Goal: Task Accomplishment & Management: Manage account settings

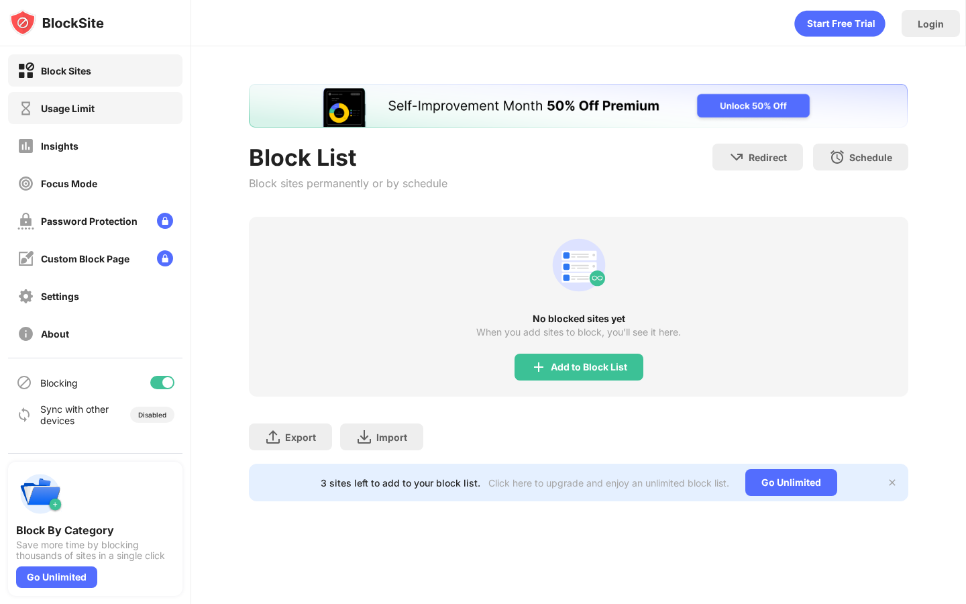
click at [116, 98] on div "Usage Limit" at bounding box center [95, 108] width 174 height 32
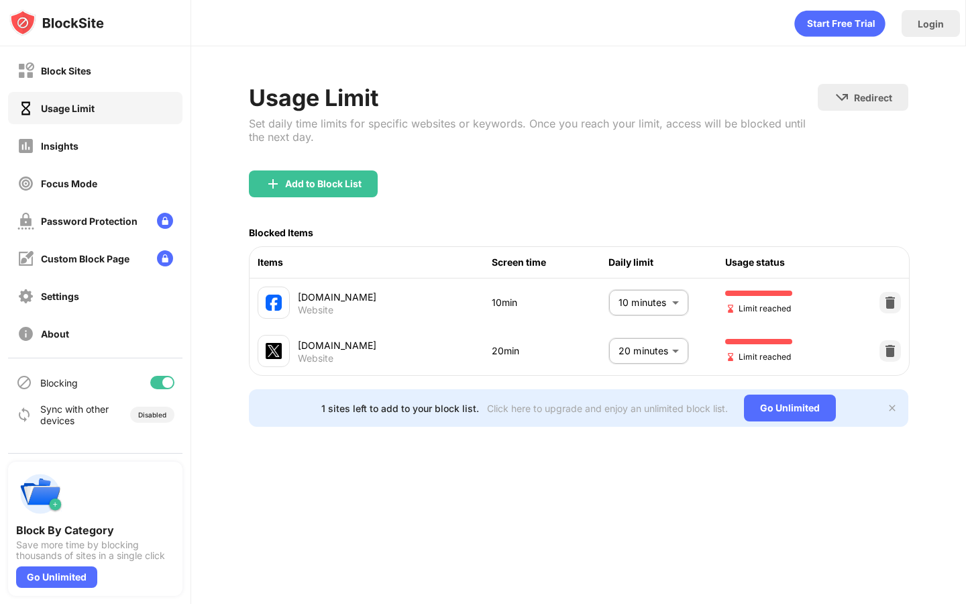
click at [648, 353] on body "Block Sites Usage Limit Insights Focus Mode Password Protection Custom Block Pa…" at bounding box center [483, 302] width 966 height 604
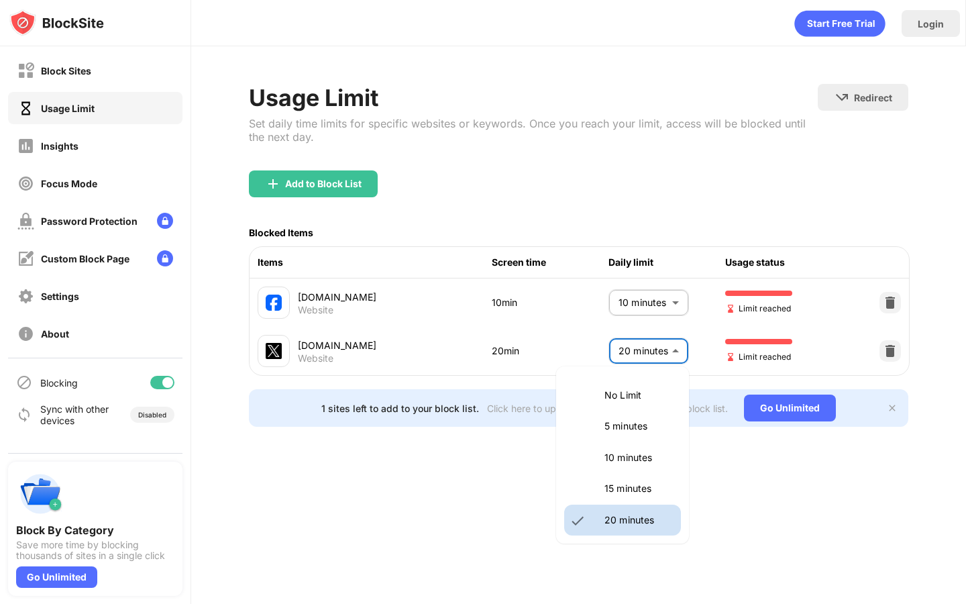
click at [624, 394] on p "No Limit" at bounding box center [638, 395] width 68 height 15
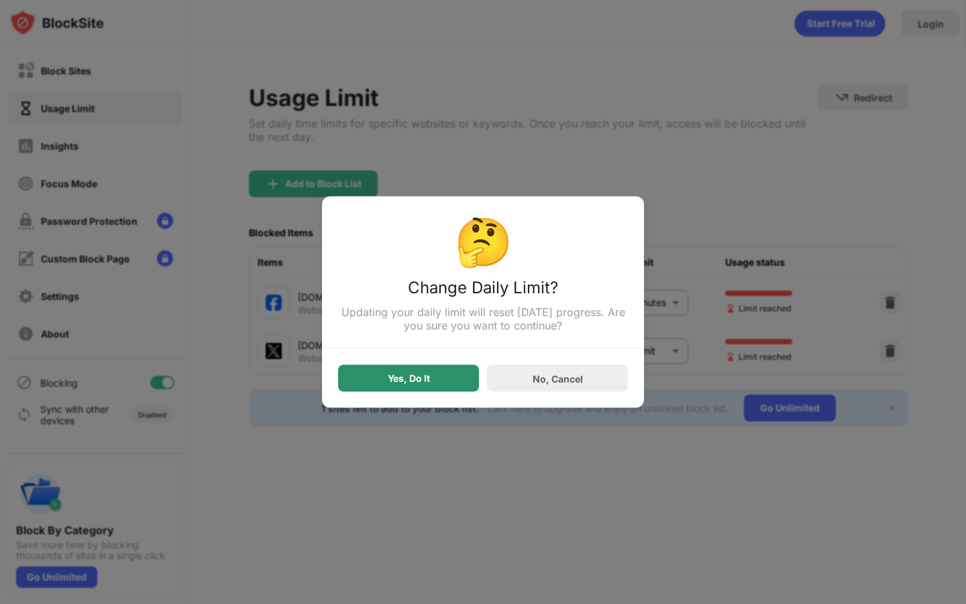
click at [445, 380] on div "Yes, Do It" at bounding box center [408, 378] width 141 height 27
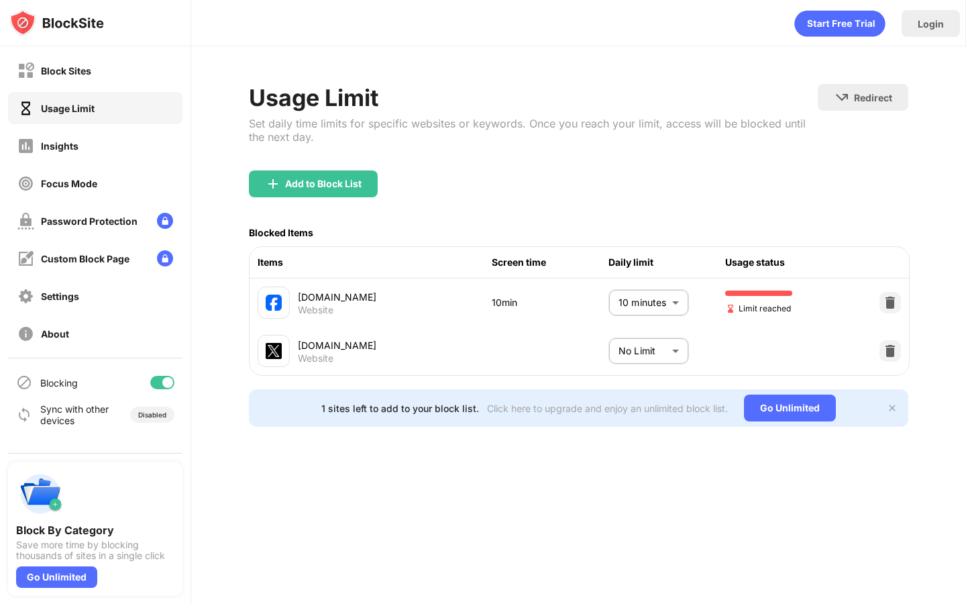
click at [621, 353] on body "Block Sites Usage Limit Insights Focus Mode Password Protection Custom Block Pa…" at bounding box center [483, 302] width 966 height 604
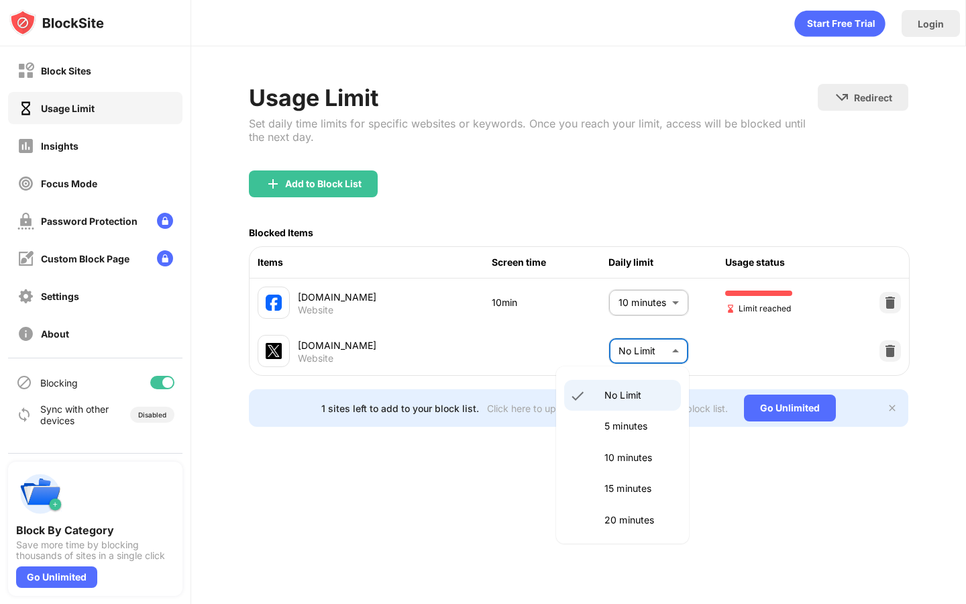
click at [629, 509] on li "20 minutes" at bounding box center [622, 519] width 117 height 31
type input "**"
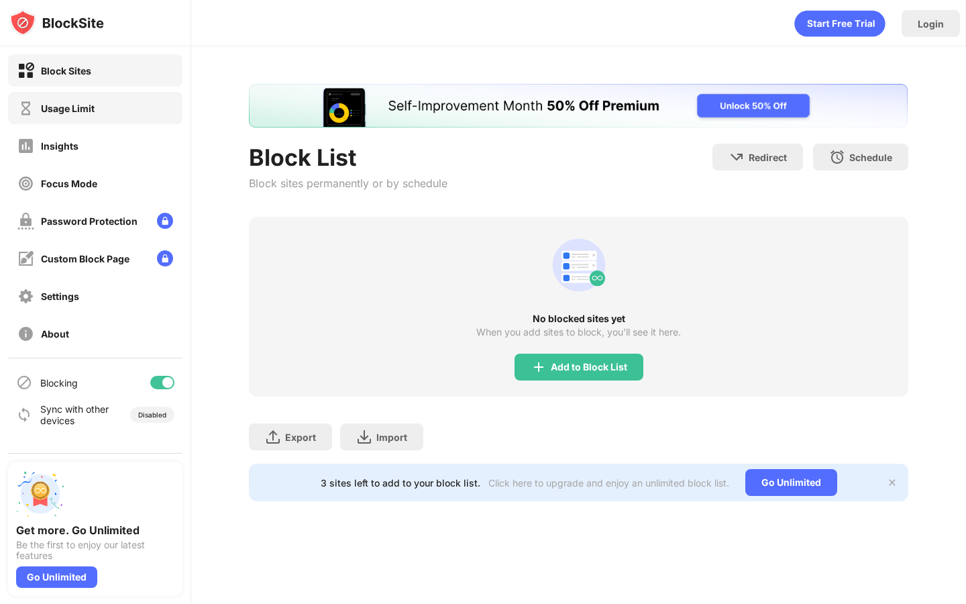
click at [107, 115] on div "Usage Limit" at bounding box center [95, 108] width 174 height 32
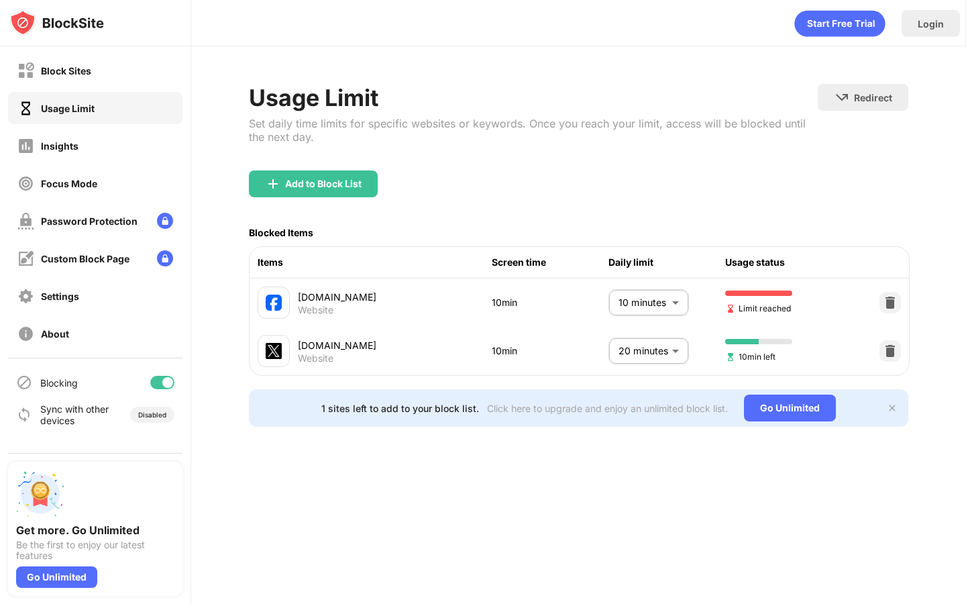
click at [658, 302] on body "Block Sites Usage Limit Insights Focus Mode Password Protection Custom Block Pa…" at bounding box center [483, 302] width 966 height 604
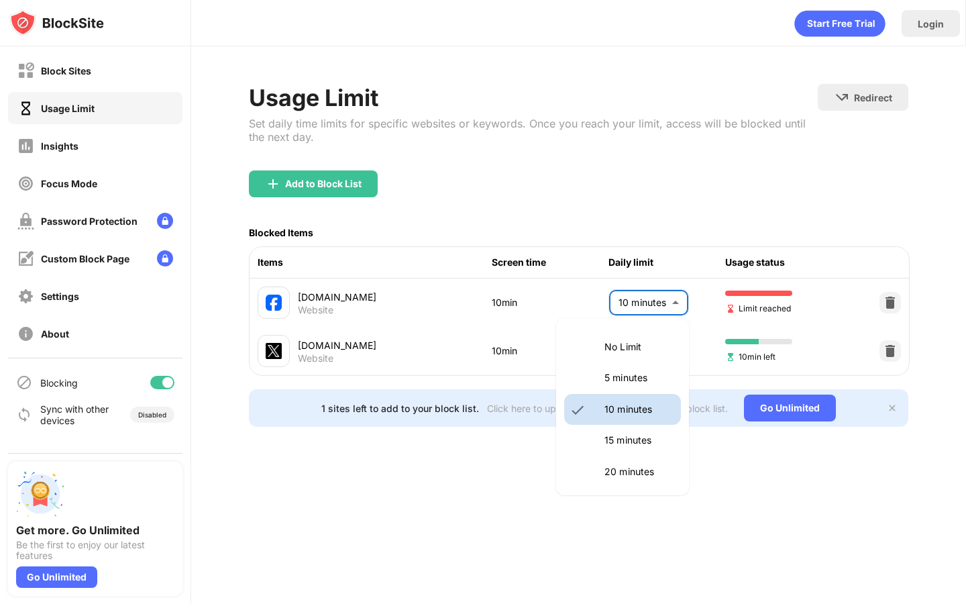
click at [629, 386] on li "5 minutes" at bounding box center [622, 377] width 117 height 31
type input "*"
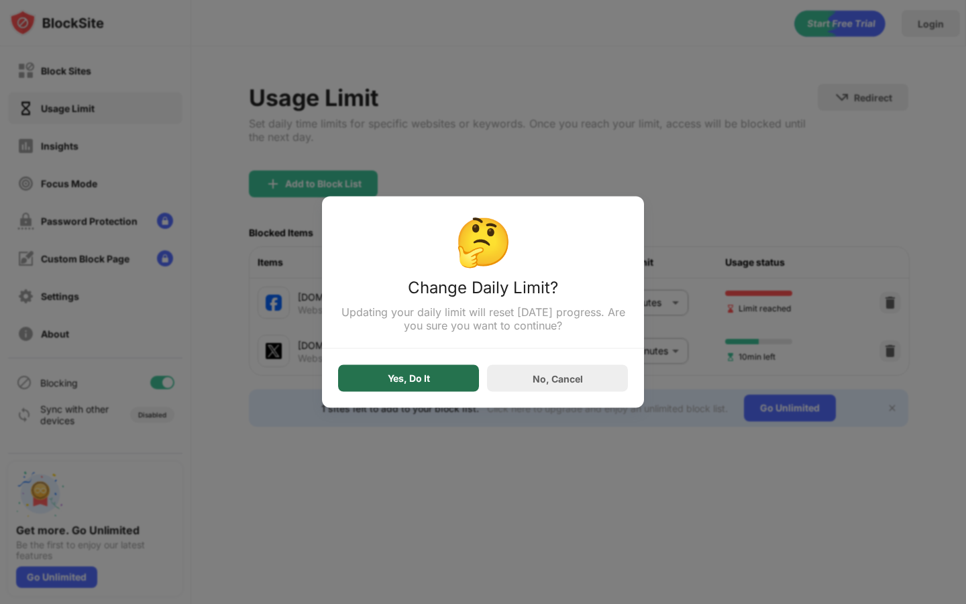
click at [413, 376] on div "Yes, Do It" at bounding box center [409, 378] width 42 height 11
